Goal: Navigation & Orientation: Find specific page/section

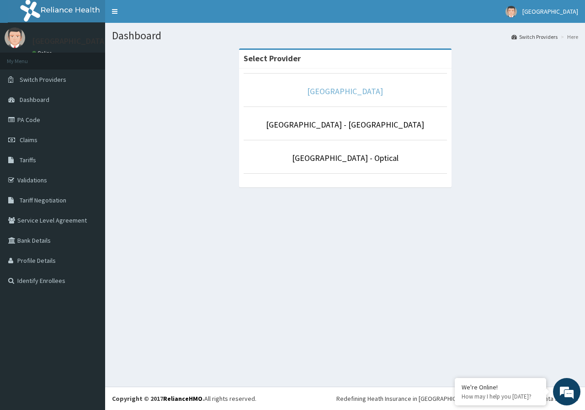
click at [376, 90] on link "[GEOGRAPHIC_DATA]" at bounding box center [345, 91] width 76 height 11
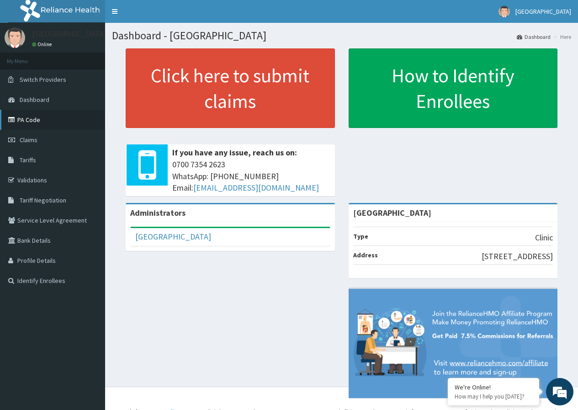
click at [18, 122] on link "PA Code" at bounding box center [52, 120] width 105 height 20
